Goal: Information Seeking & Learning: Learn about a topic

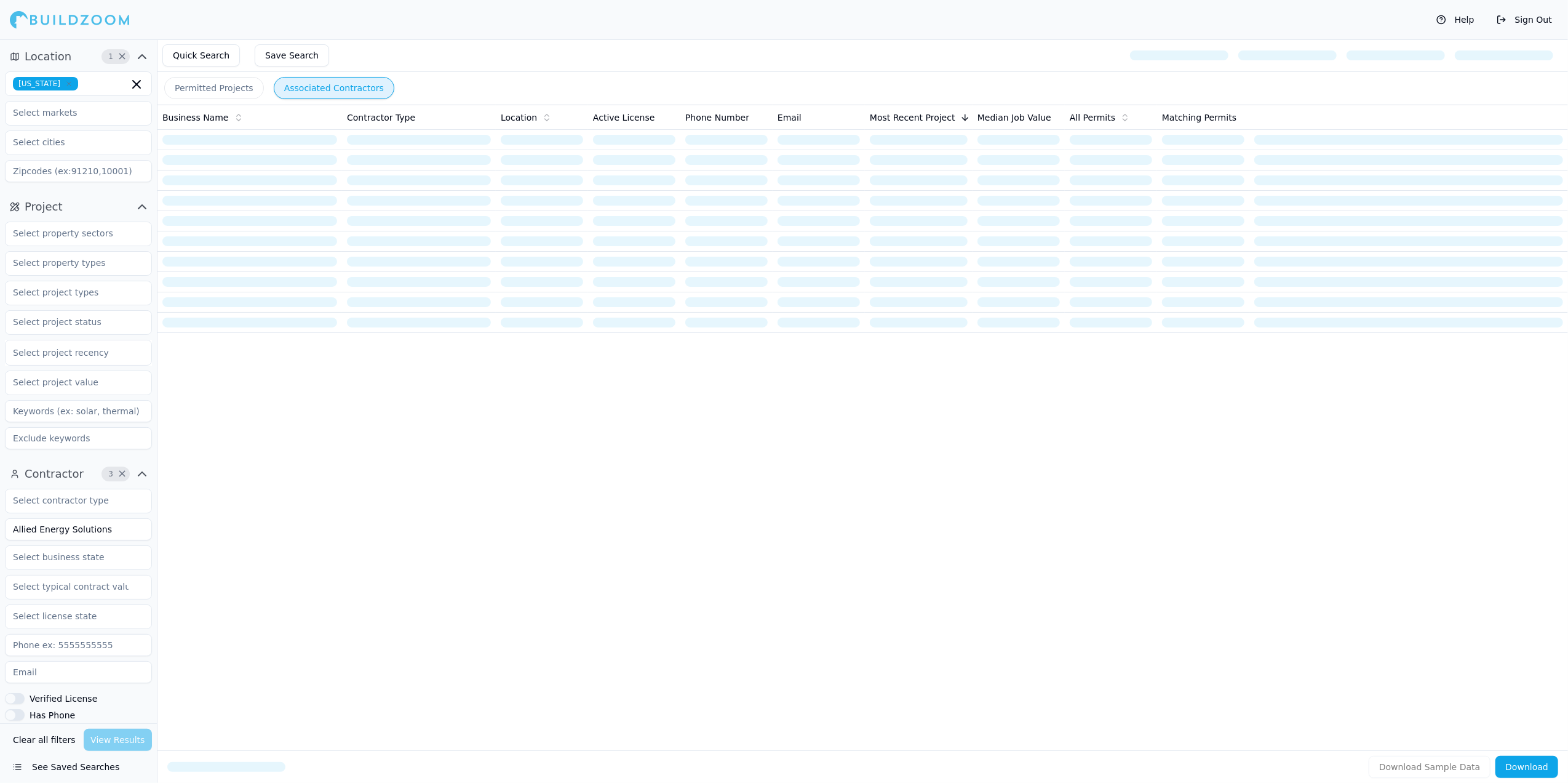
click at [65, 82] on icon "button" at bounding box center [69, 83] width 7 height 7
type input "flori"
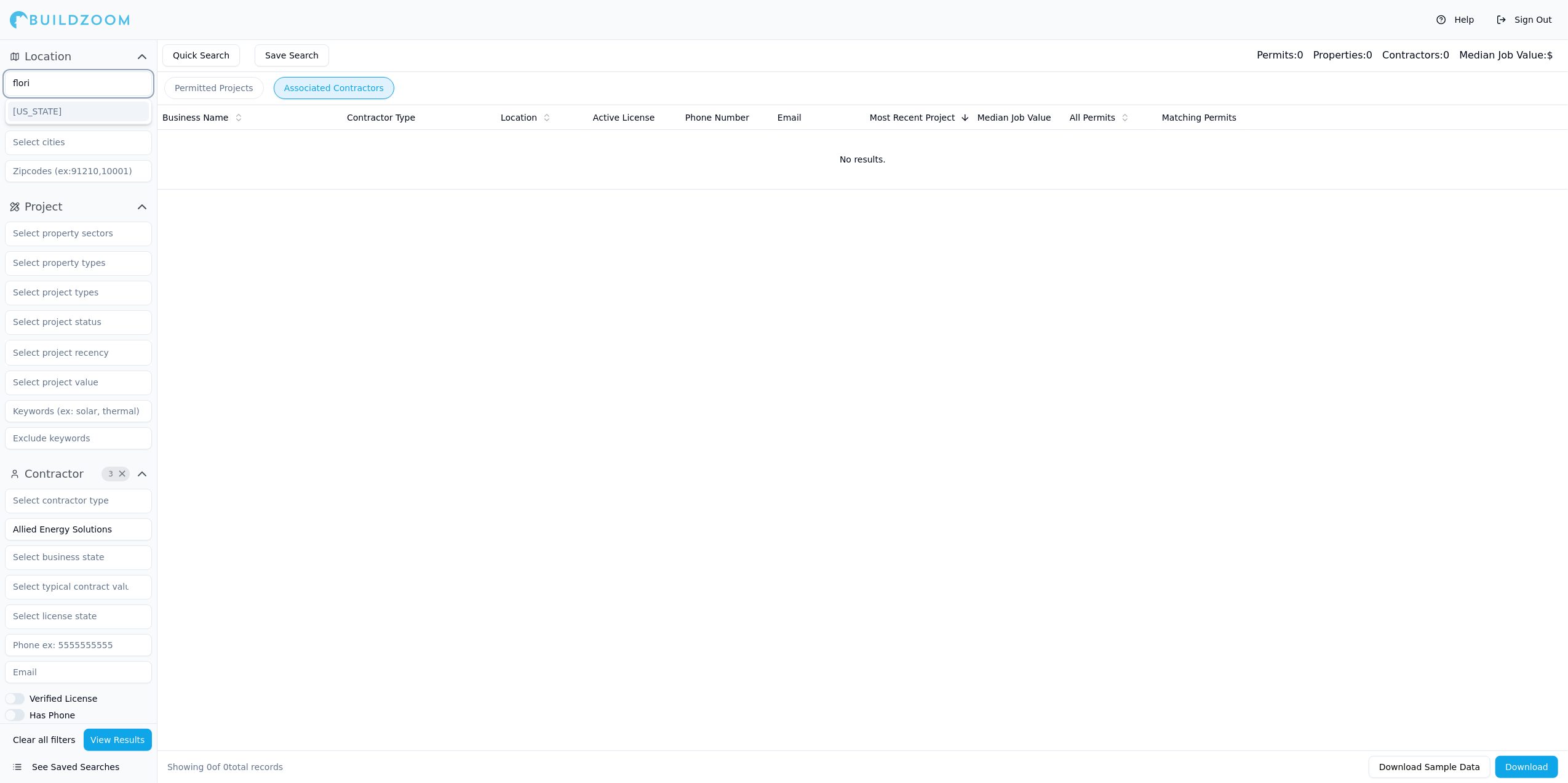
click at [37, 106] on div "[US_STATE]" at bounding box center [78, 111] width 141 height 19
drag, startPoint x: 112, startPoint y: 532, endPoint x: -43, endPoint y: 548, distance: 155.8
click at [0, 548] on html "Help Sign Out Location 1 × [US_STATE] Project Select project recency Contractor…" at bounding box center [784, 392] width 1568 height 783
type input "DEC COnstruction"
click at [126, 737] on button "View Results" at bounding box center [118, 740] width 69 height 22
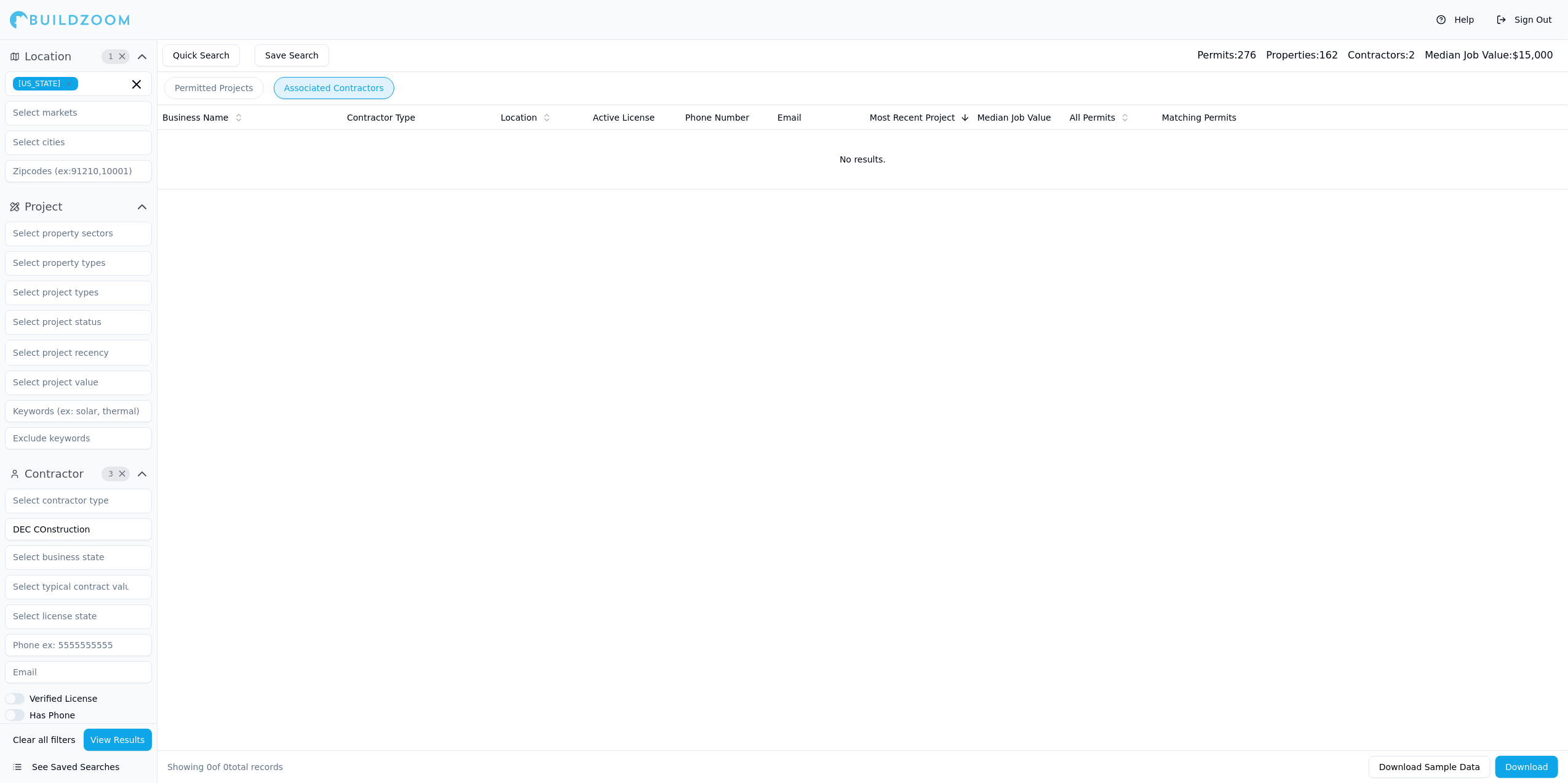
click at [238, 91] on button "Permitted Projects" at bounding box center [214, 88] width 100 height 22
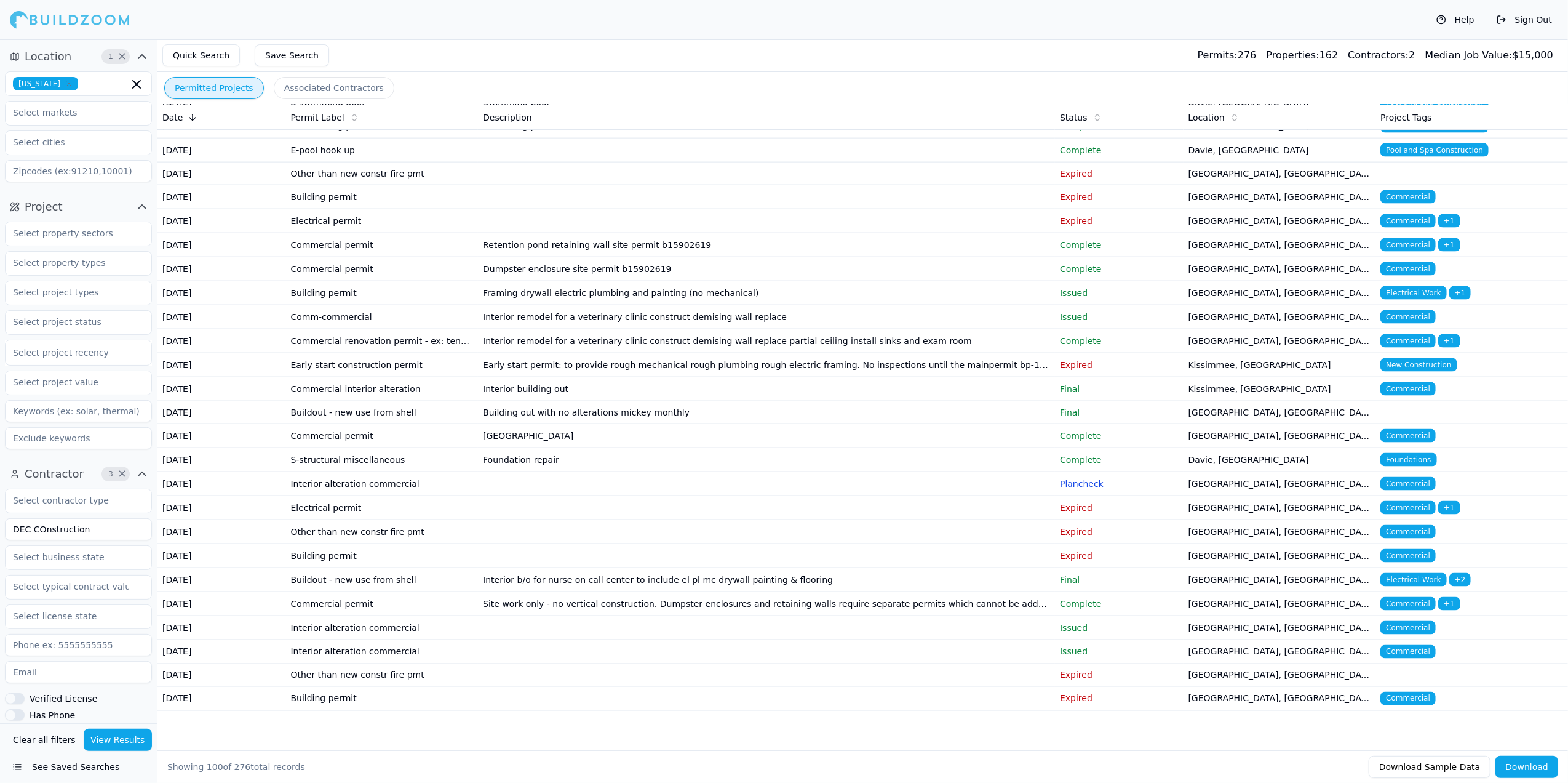
scroll to position [2051, 0]
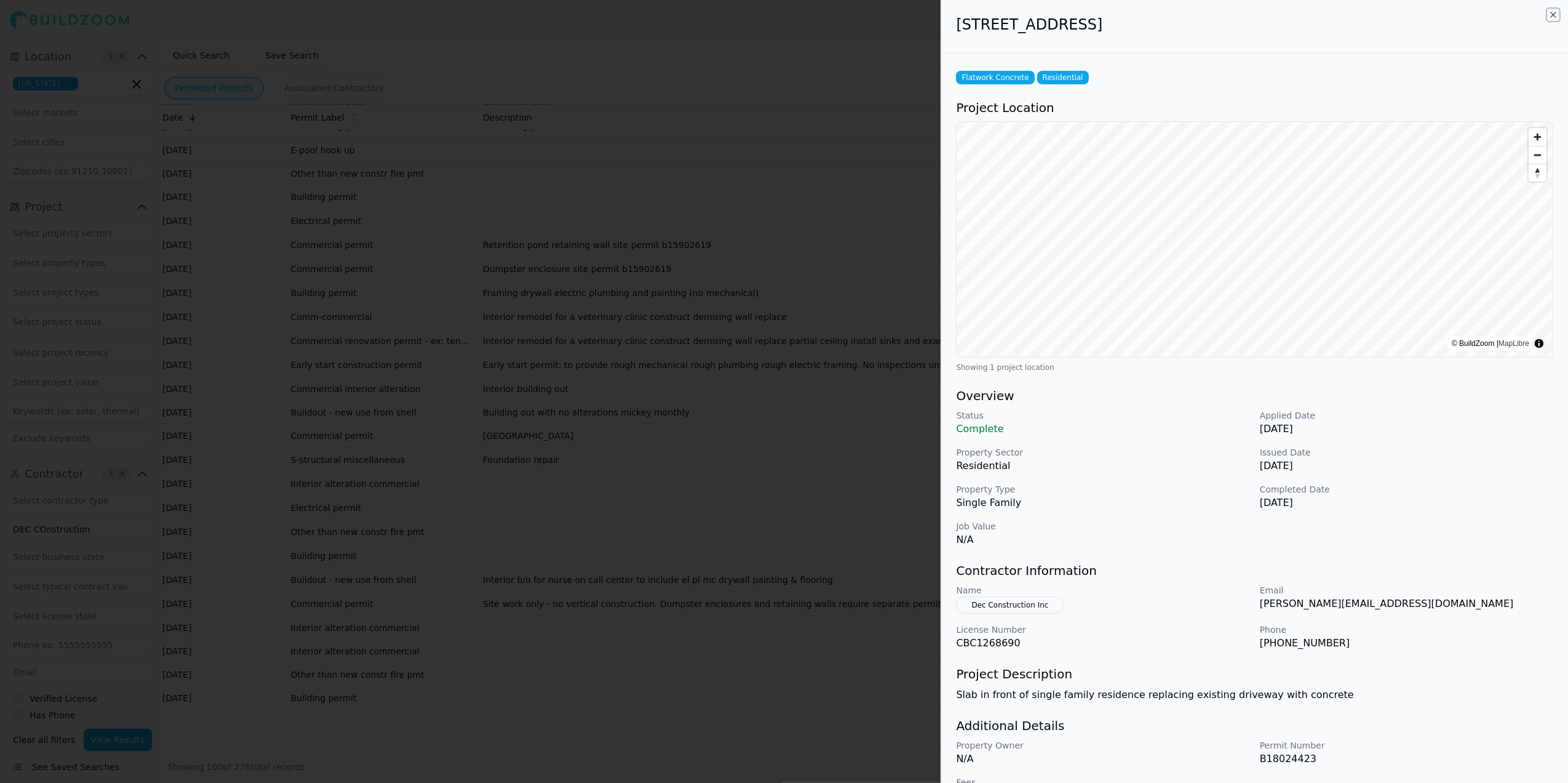
click at [1553, 16] on icon "button" at bounding box center [1554, 15] width 5 height 5
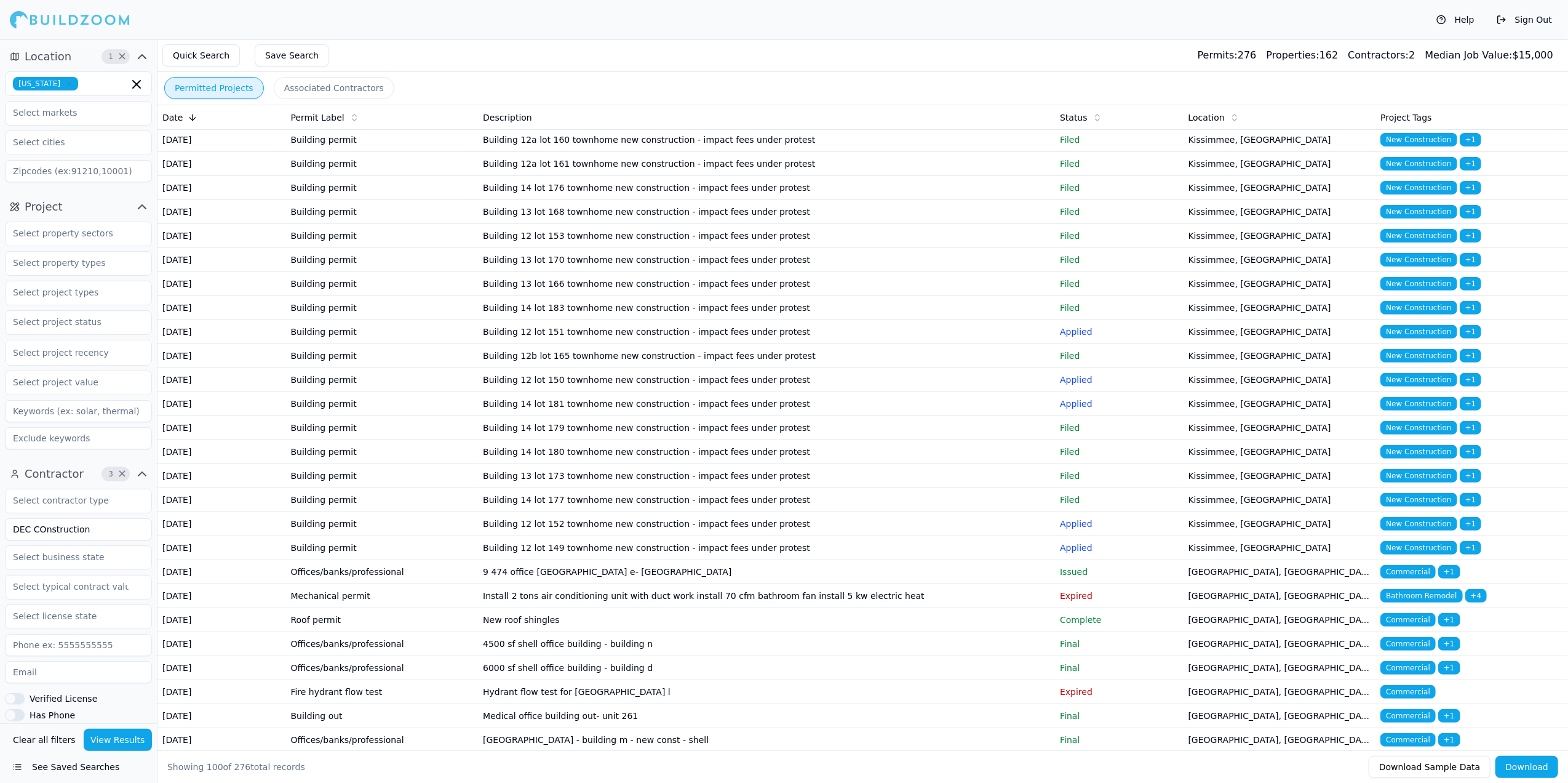
scroll to position [0, 0]
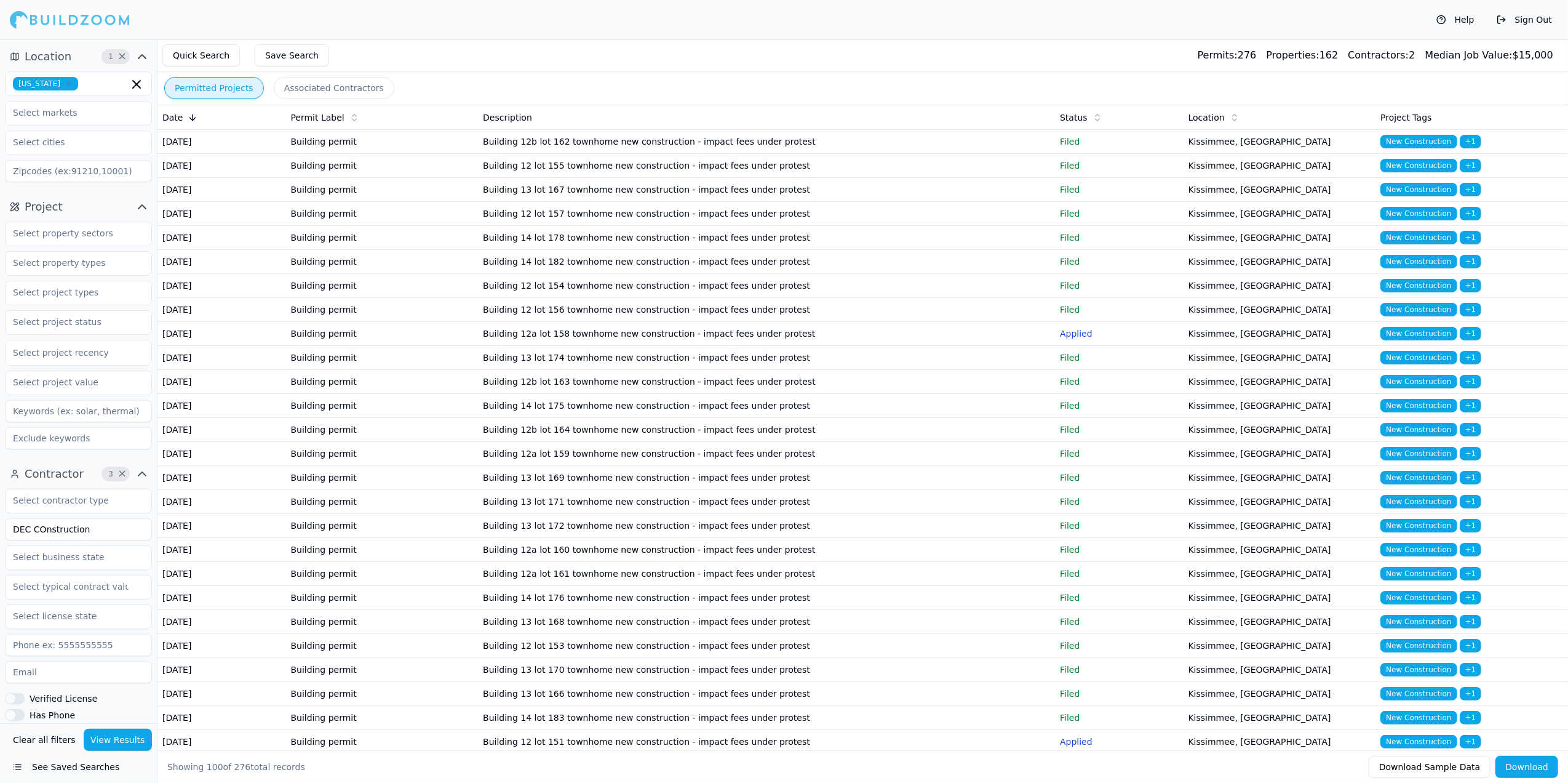
click at [576, 226] on td "Building 12 lot 157 townhome new construction - impact fees under protest" at bounding box center [767, 213] width 577 height 24
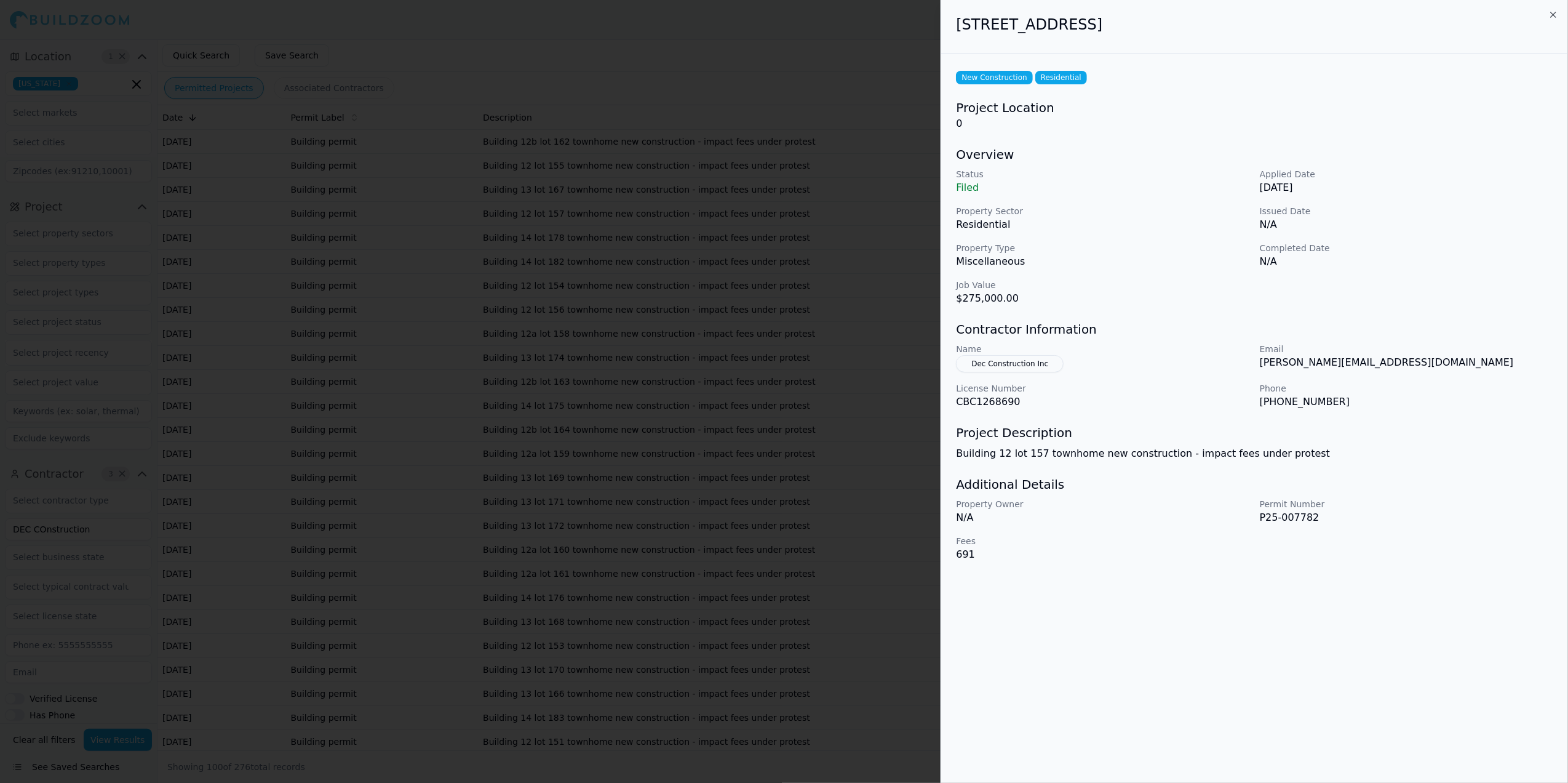
drag, startPoint x: 955, startPoint y: 33, endPoint x: 1206, endPoint y: 32, distance: 251.0
click at [1206, 32] on div "[STREET_ADDRESS]" at bounding box center [1255, 27] width 627 height 54
copy h2 "[STREET_ADDRESS]"
click at [1553, 10] on icon "button" at bounding box center [1553, 14] width 10 height 10
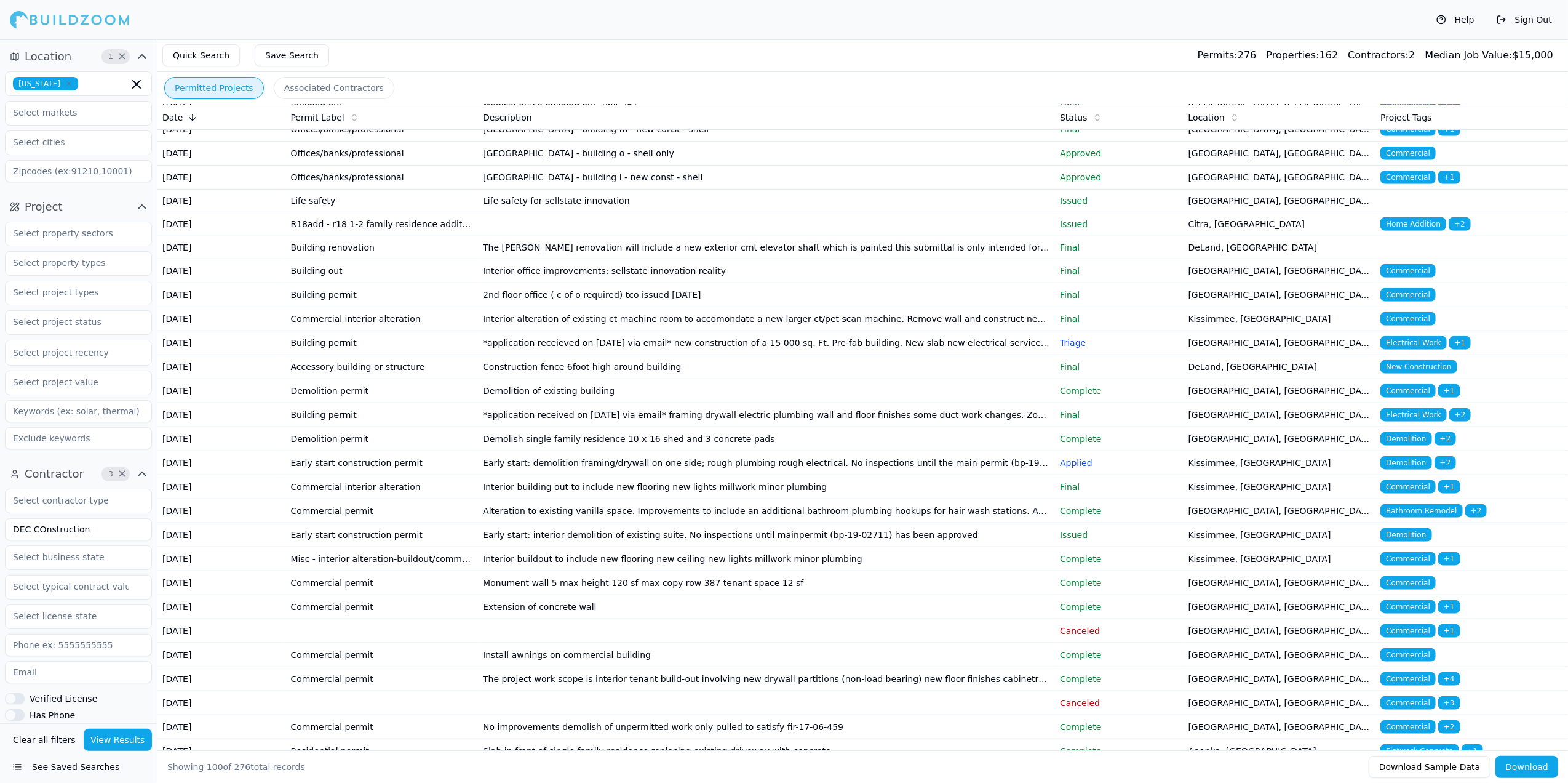
scroll to position [985, 0]
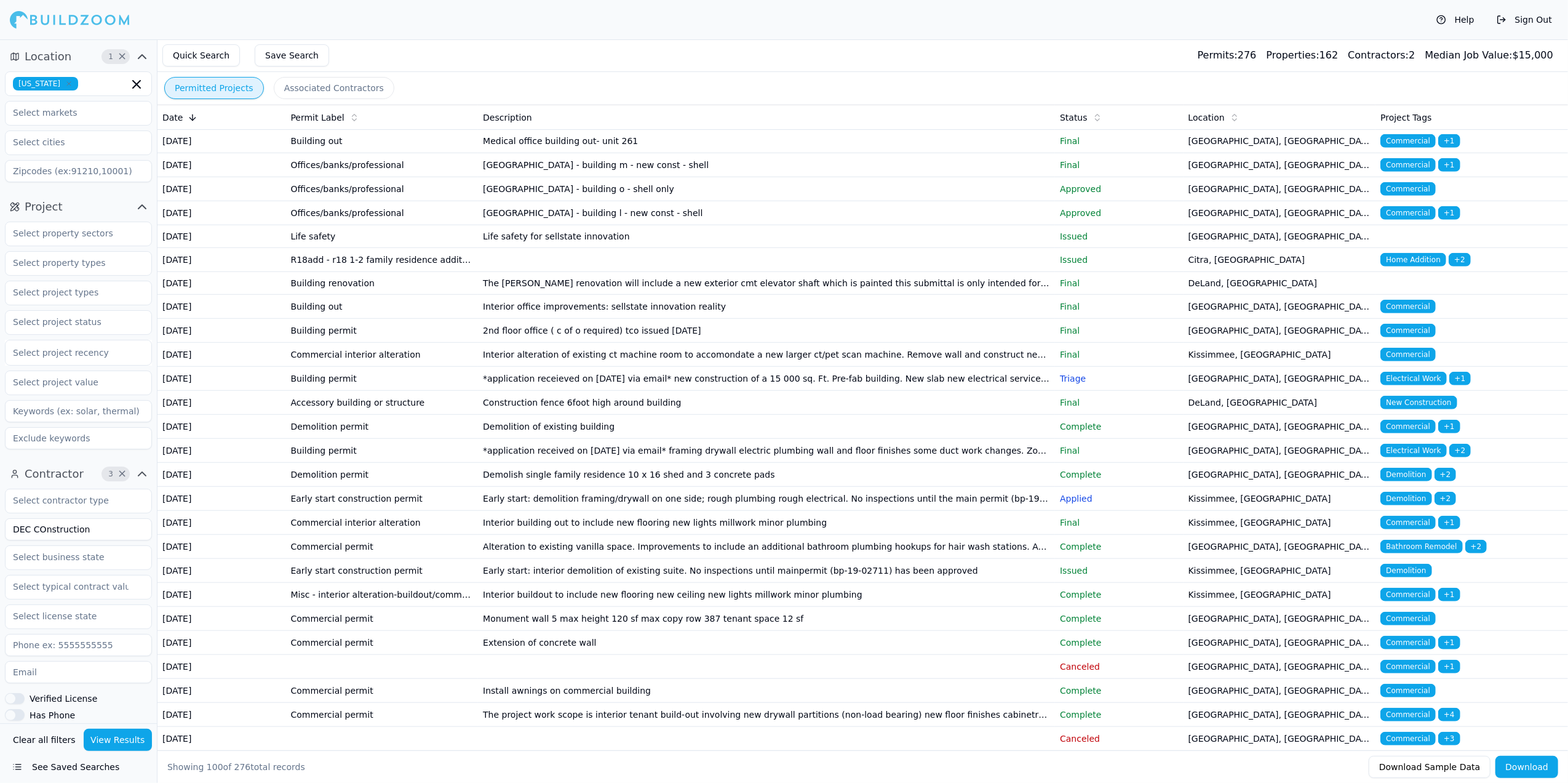
click at [331, 90] on button "Associated Contractors" at bounding box center [334, 88] width 121 height 22
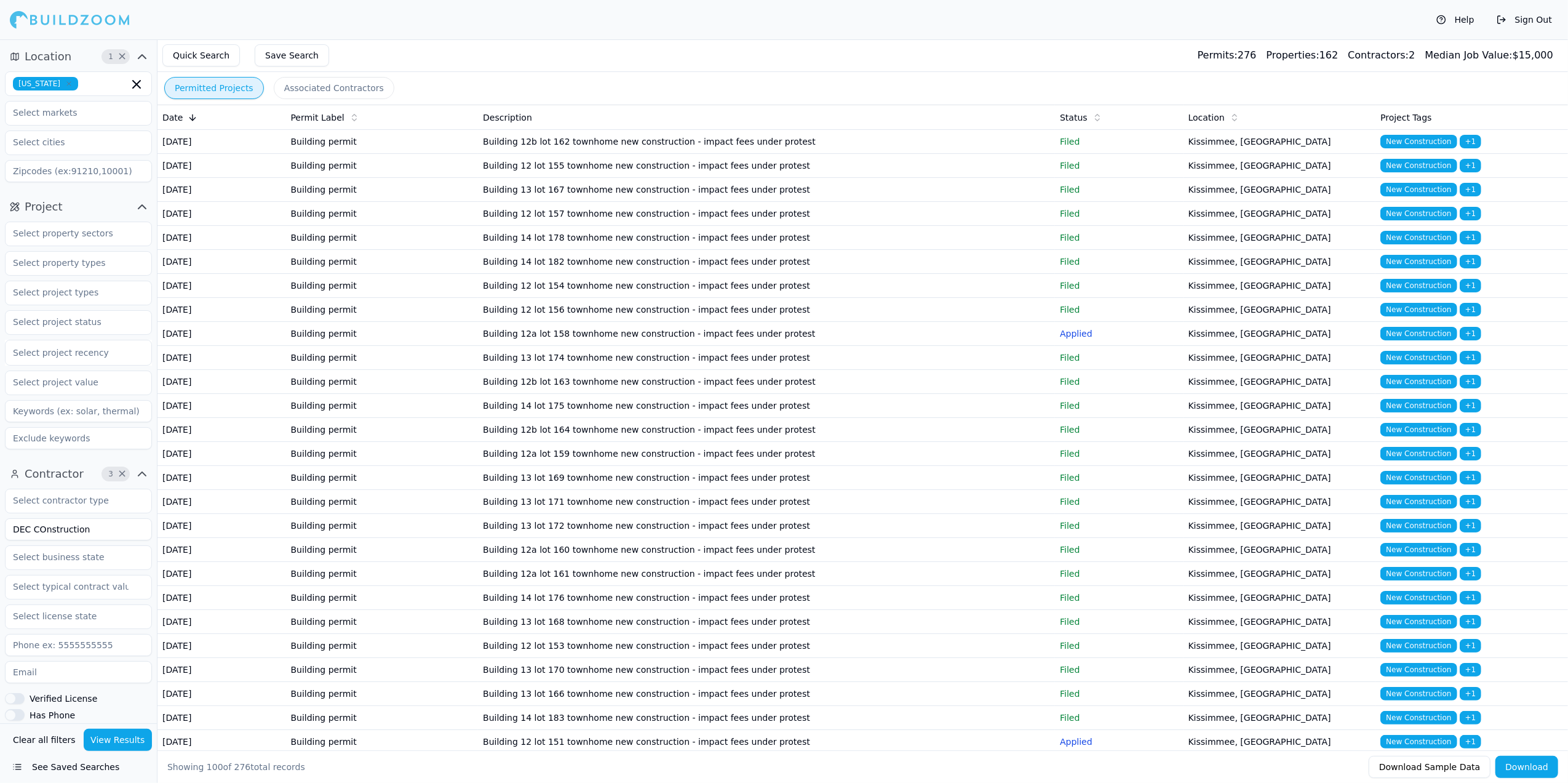
click at [216, 85] on button "Permitted Projects" at bounding box center [214, 88] width 100 height 22
click at [545, 154] on td "Building 12b lot 162 townhome new construction - impact fees under protest" at bounding box center [767, 141] width 577 height 24
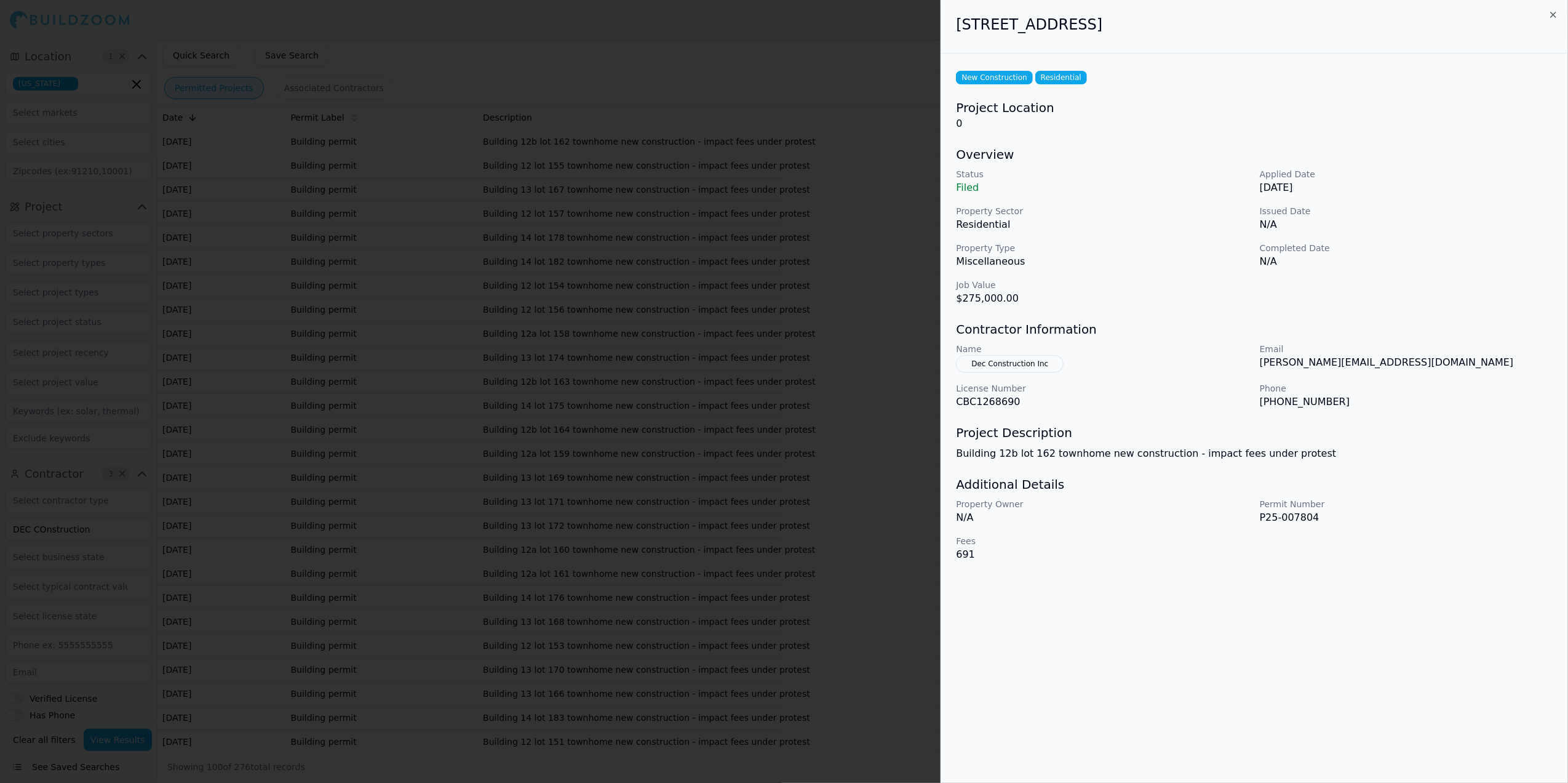
click at [1034, 366] on button "Dec Construction Inc" at bounding box center [1010, 364] width 108 height 18
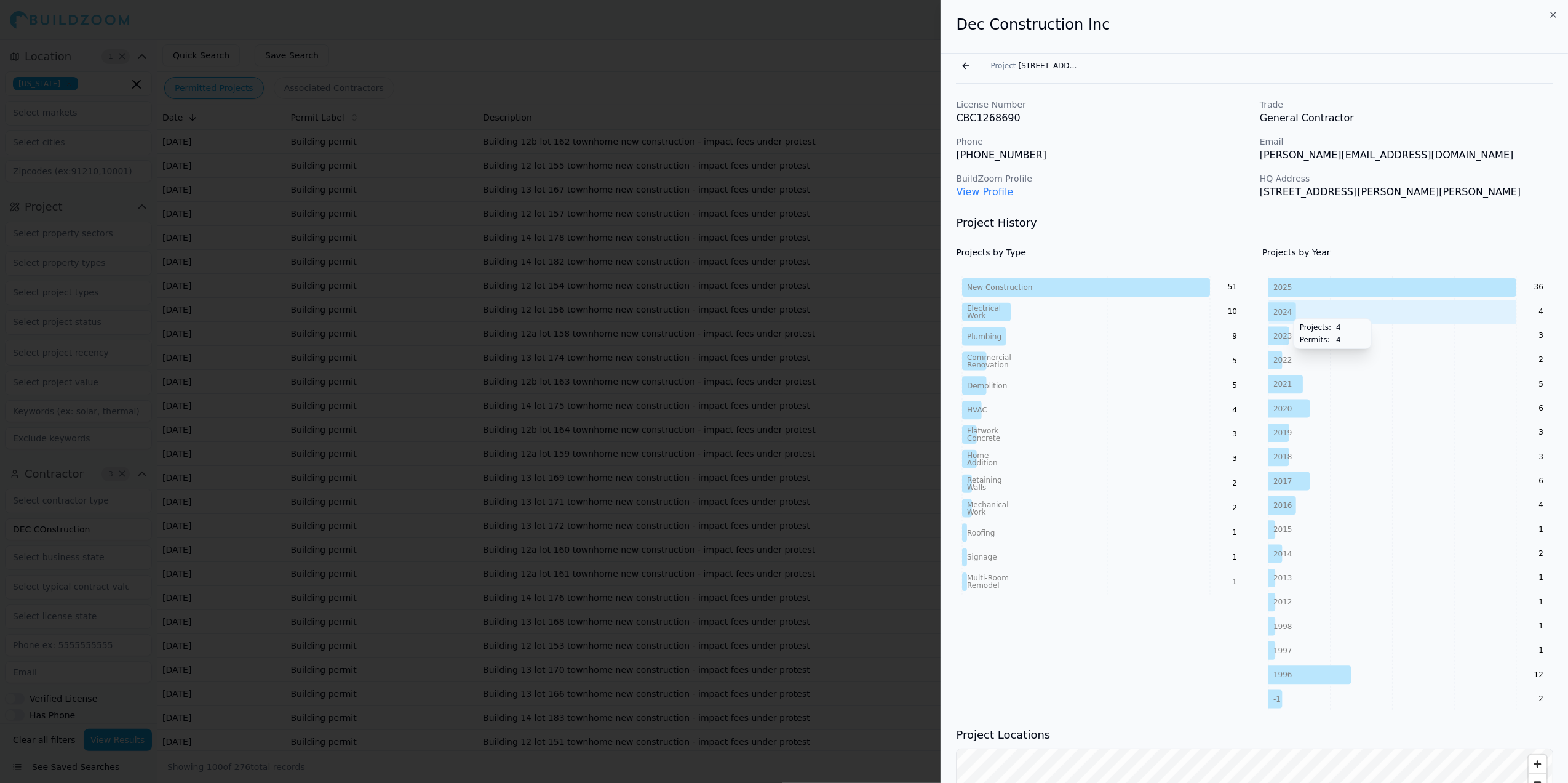
click at [1287, 312] on tspan "2024" at bounding box center [1283, 312] width 19 height 8
click at [965, 67] on button "Go back" at bounding box center [966, 65] width 19 height 19
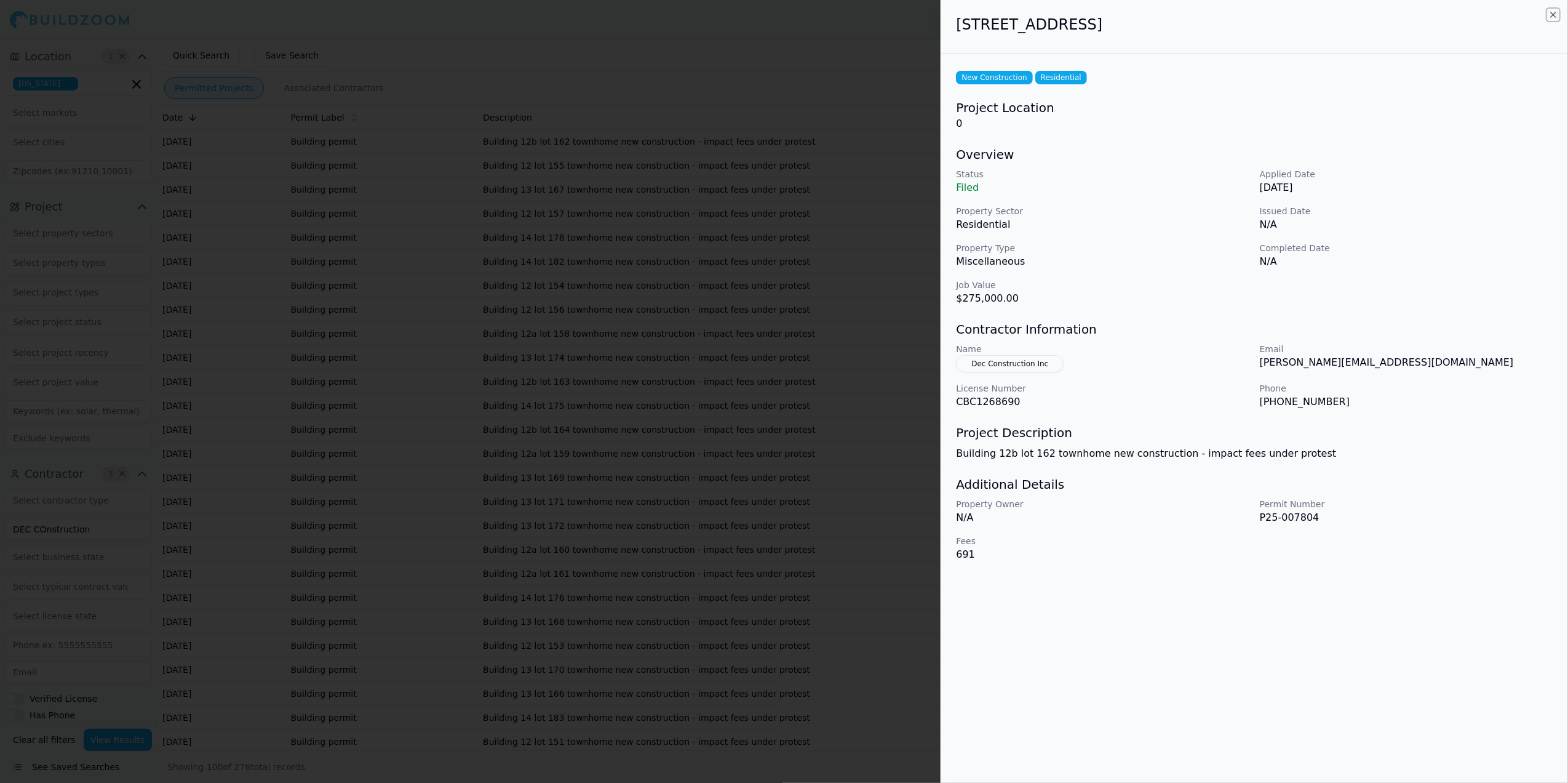
click at [1553, 10] on icon "button" at bounding box center [1553, 14] width 10 height 10
